Goal: Transaction & Acquisition: Book appointment/travel/reservation

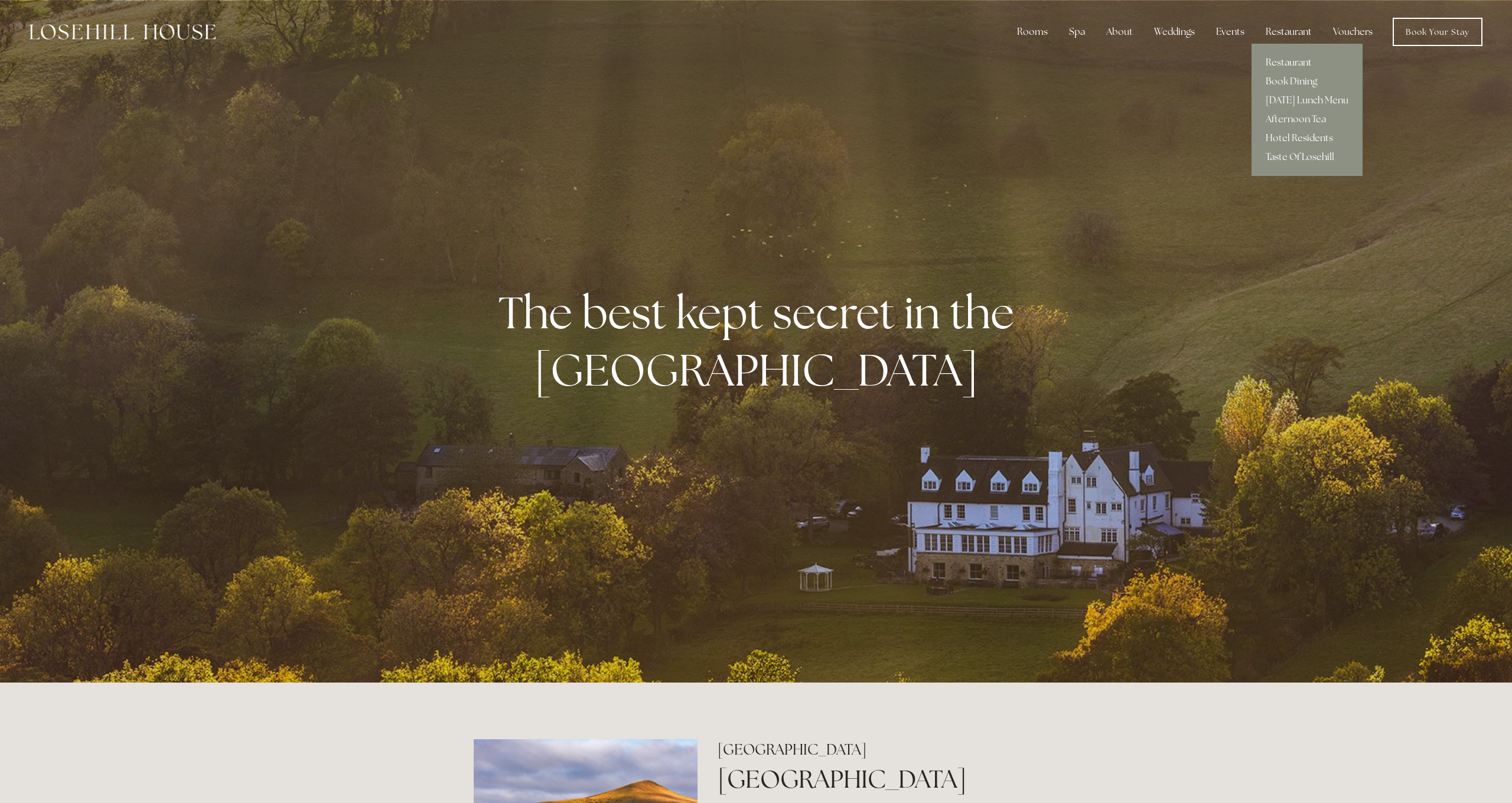
click at [1285, 60] on link "Restaurant" at bounding box center [1307, 62] width 112 height 19
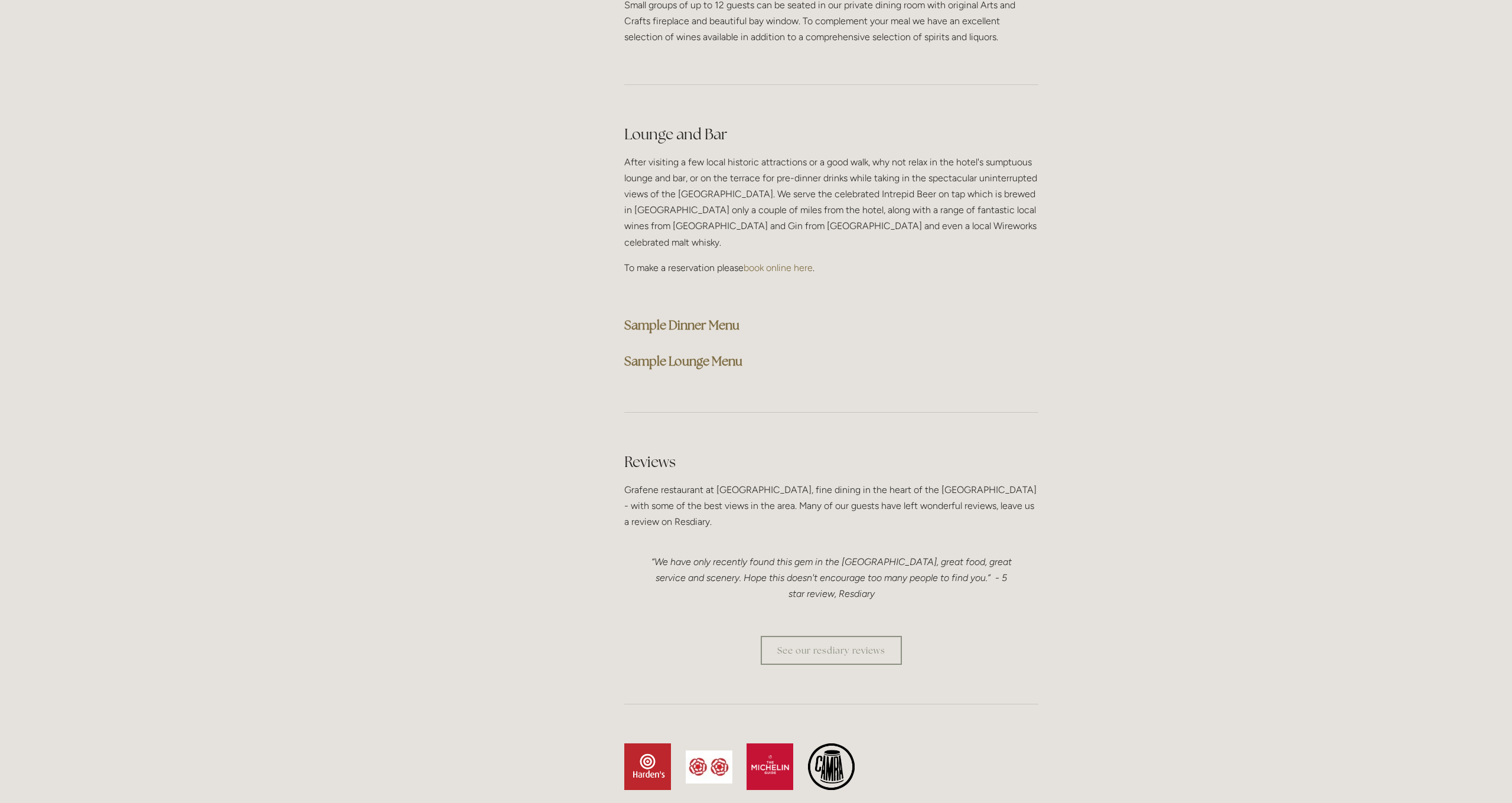
scroll to position [2896, 0]
click at [655, 316] on strong "Sample Dinner Menu" at bounding box center [682, 323] width 115 height 16
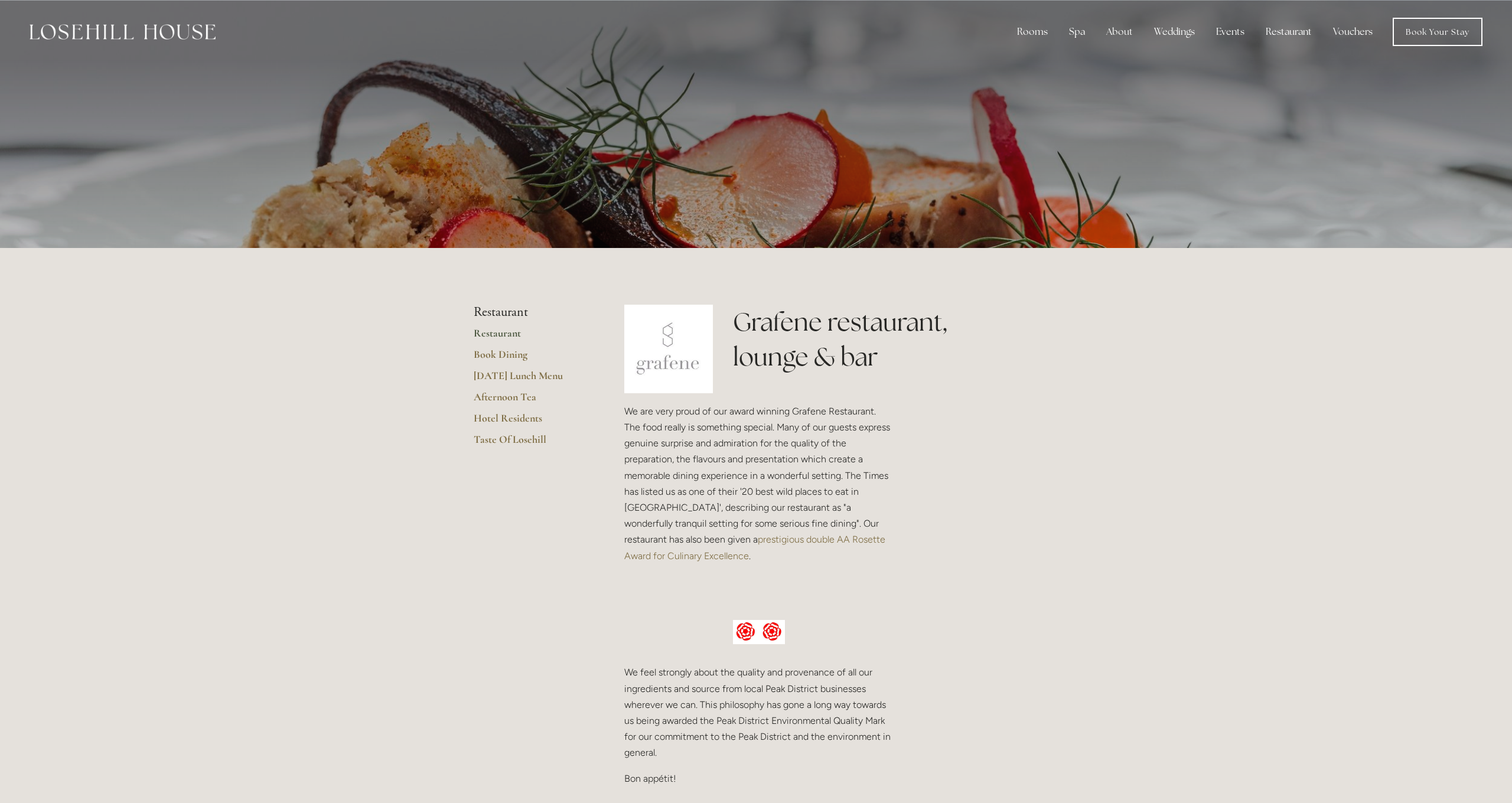
scroll to position [0, 0]
click at [1050, 102] on link "Book a stay" at bounding box center [1040, 100] width 77 height 19
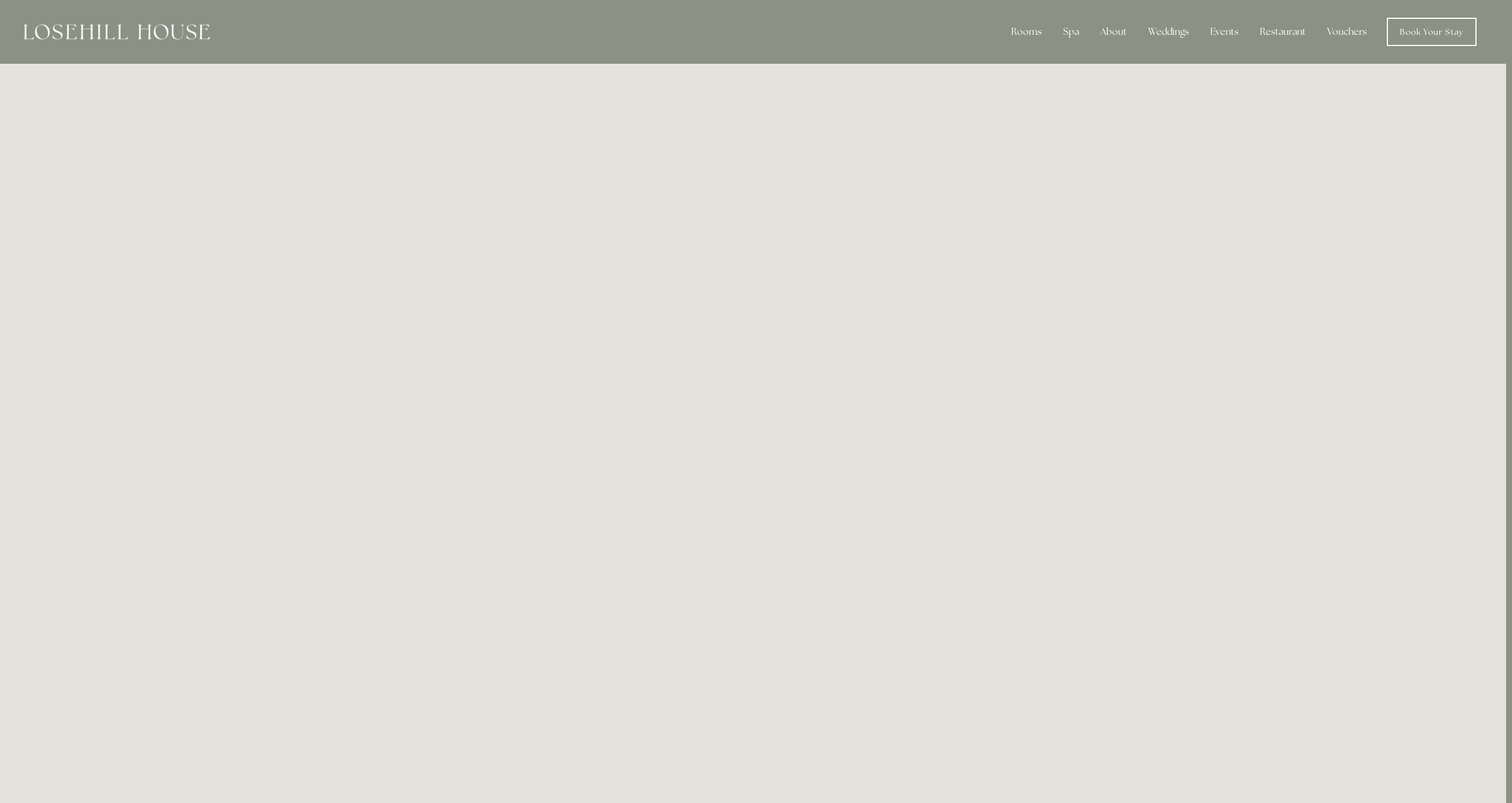
scroll to position [0, 6]
